Goal: Task Accomplishment & Management: Manage account settings

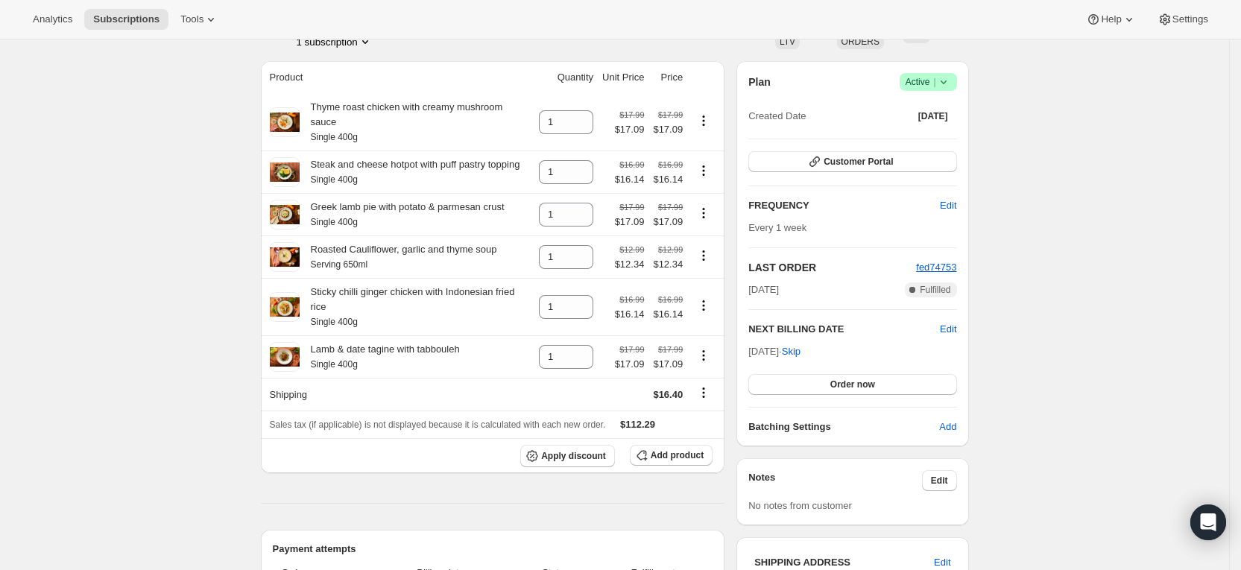
scroll to position [224, 0]
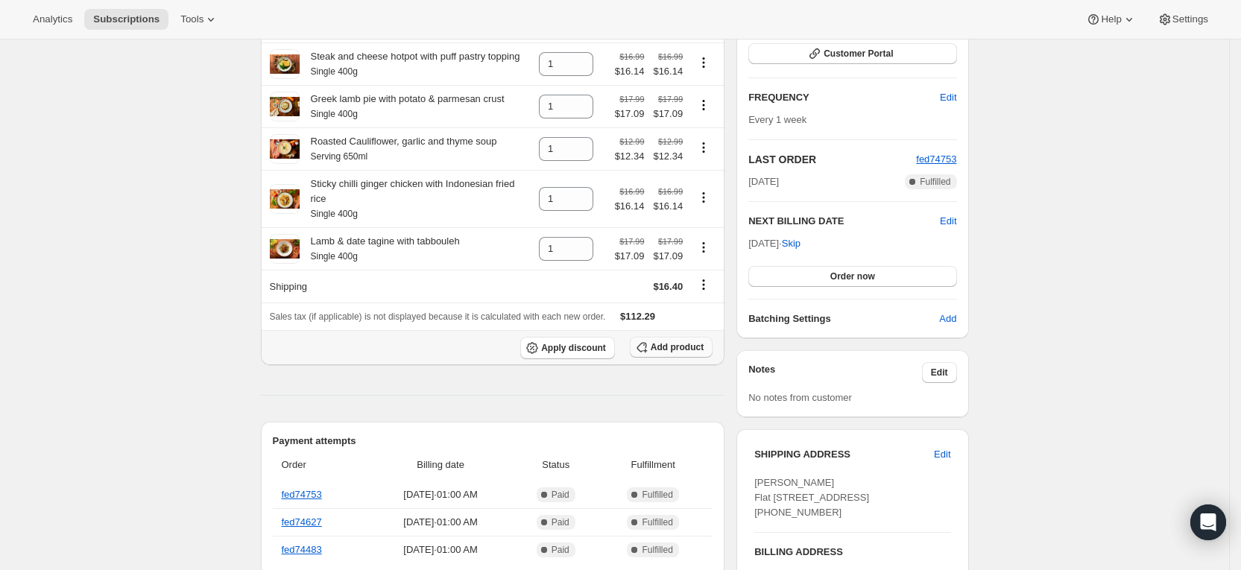
click at [667, 341] on span "Add product" at bounding box center [677, 347] width 53 height 12
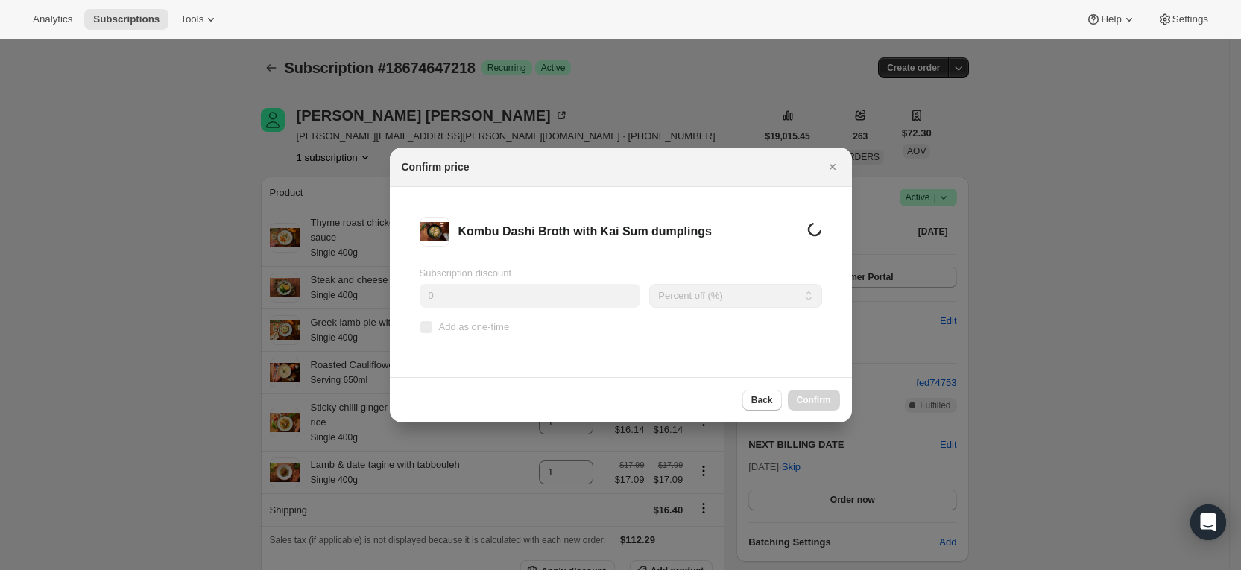
scroll to position [0, 0]
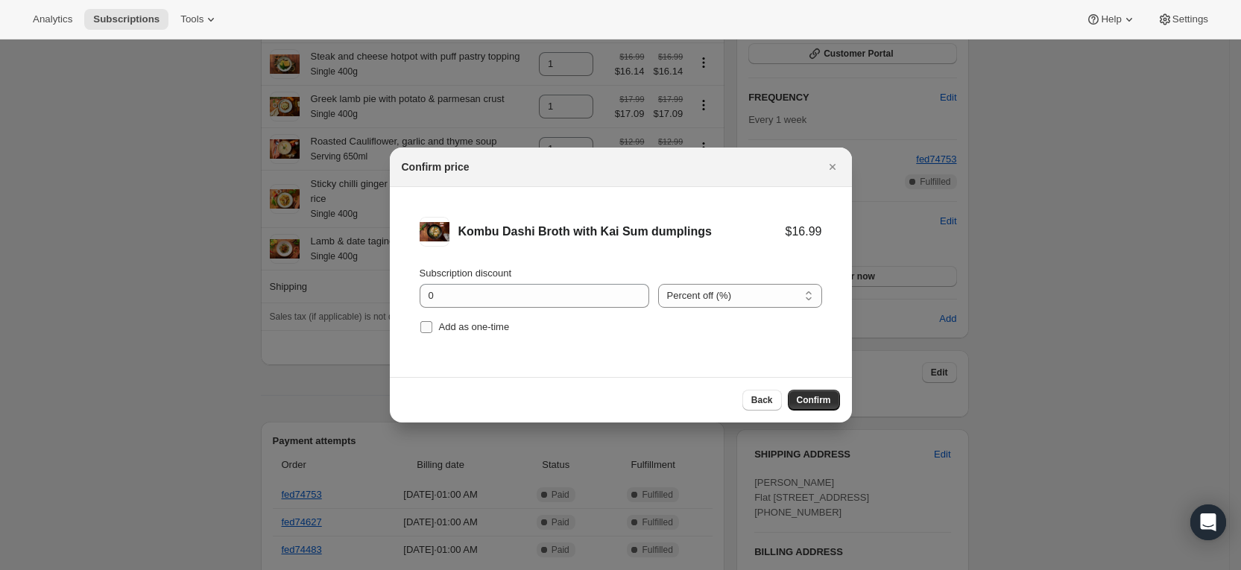
click at [421, 325] on input "Add as one-time" at bounding box center [426, 327] width 12 height 12
checkbox input "true"
click at [807, 403] on span "Confirm" at bounding box center [814, 400] width 34 height 12
